Goal: Information Seeking & Learning: Learn about a topic

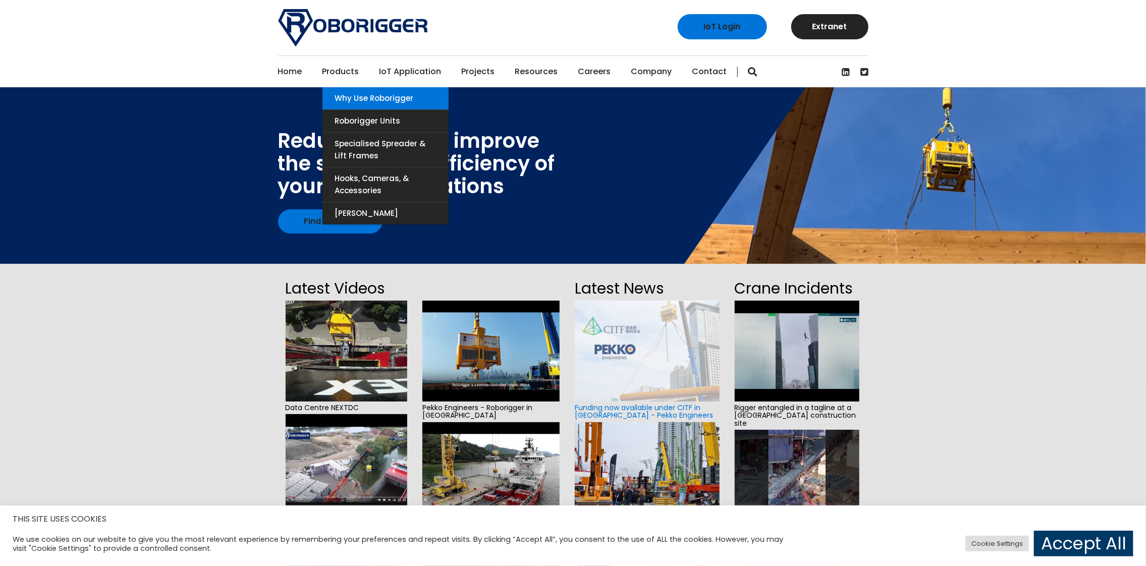
click at [349, 98] on link "Why use Roborigger" at bounding box center [386, 98] width 126 height 22
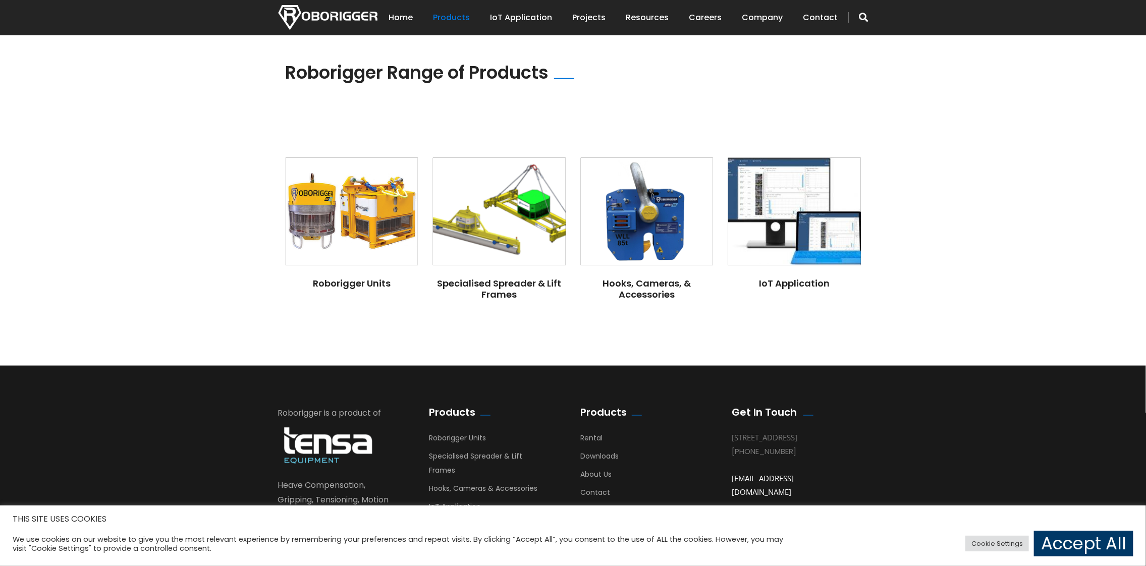
scroll to position [757, 0]
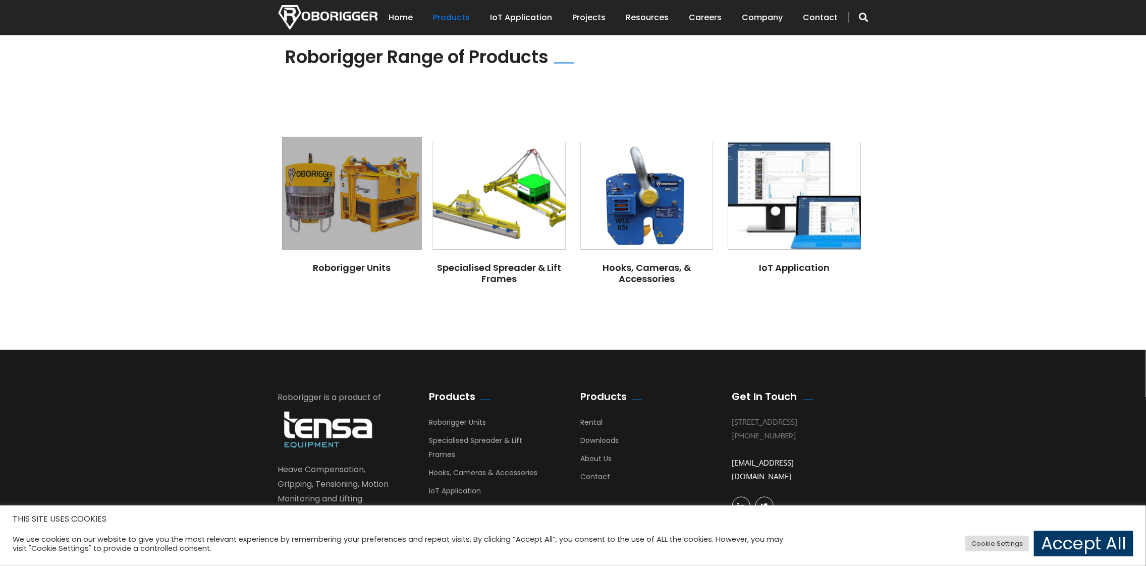
click at [346, 193] on img at bounding box center [351, 193] width 139 height 113
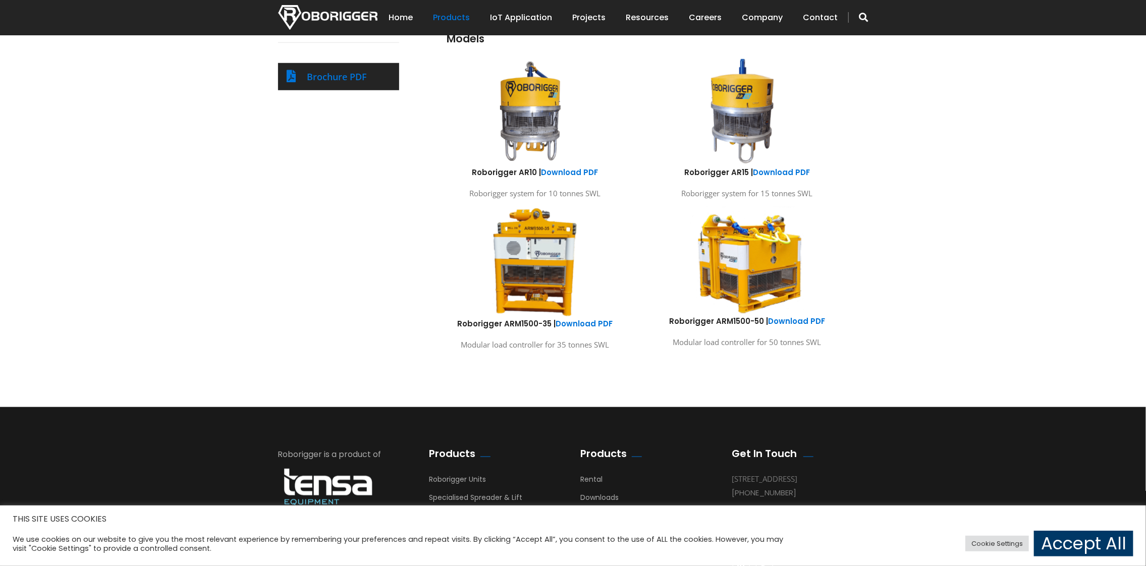
scroll to position [555, 0]
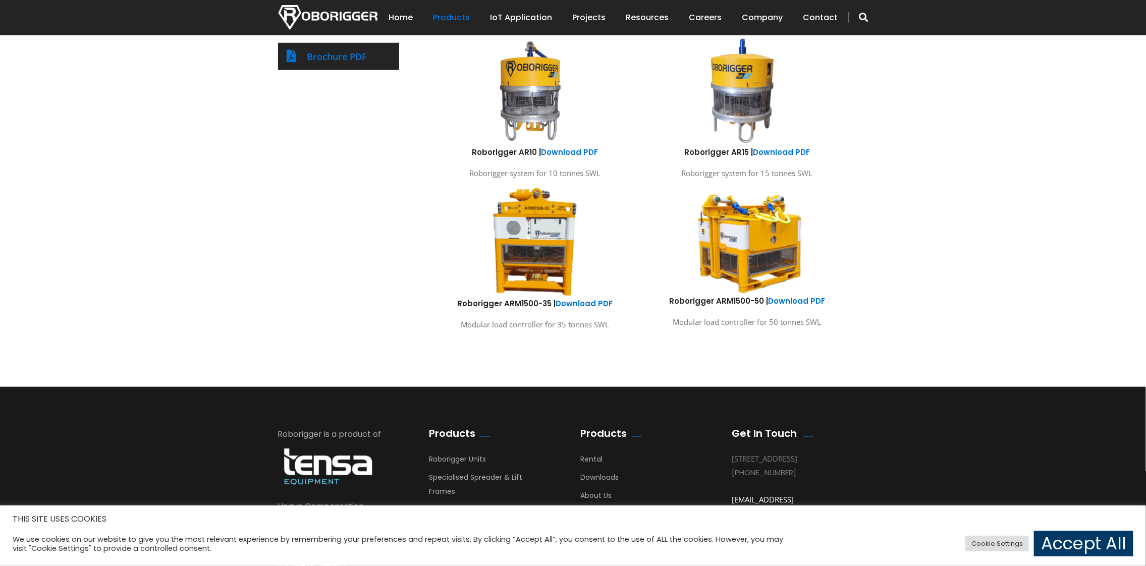
click at [758, 251] on img at bounding box center [747, 240] width 149 height 111
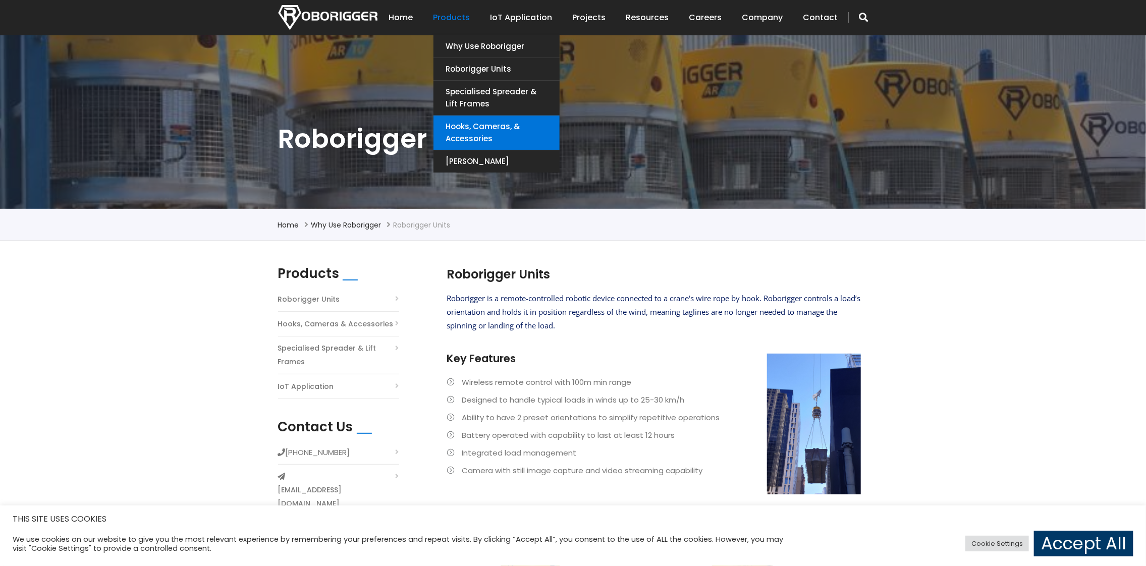
scroll to position [0, 0]
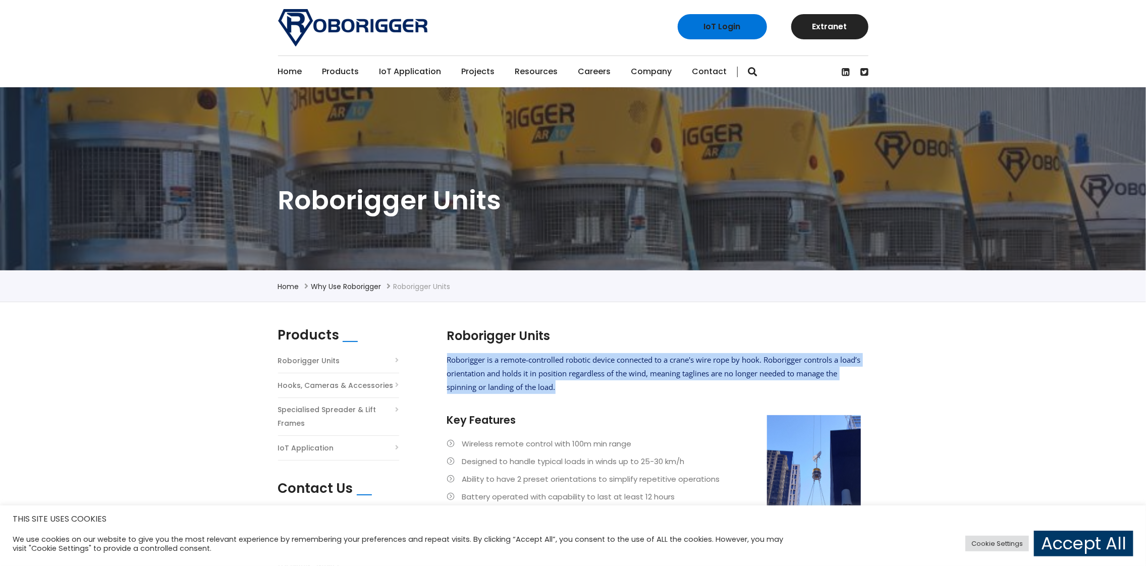
drag, startPoint x: 454, startPoint y: 362, endPoint x: 586, endPoint y: 386, distance: 133.8
click at [586, 386] on p "Roborigger is a remote-controlled robotic device connected to a crane's wire ro…" at bounding box center [654, 373] width 414 height 41
copy span "Roborigger is a remote-controlled robotic device connected to a crane's wire ro…"
